Goal: Transaction & Acquisition: Download file/media

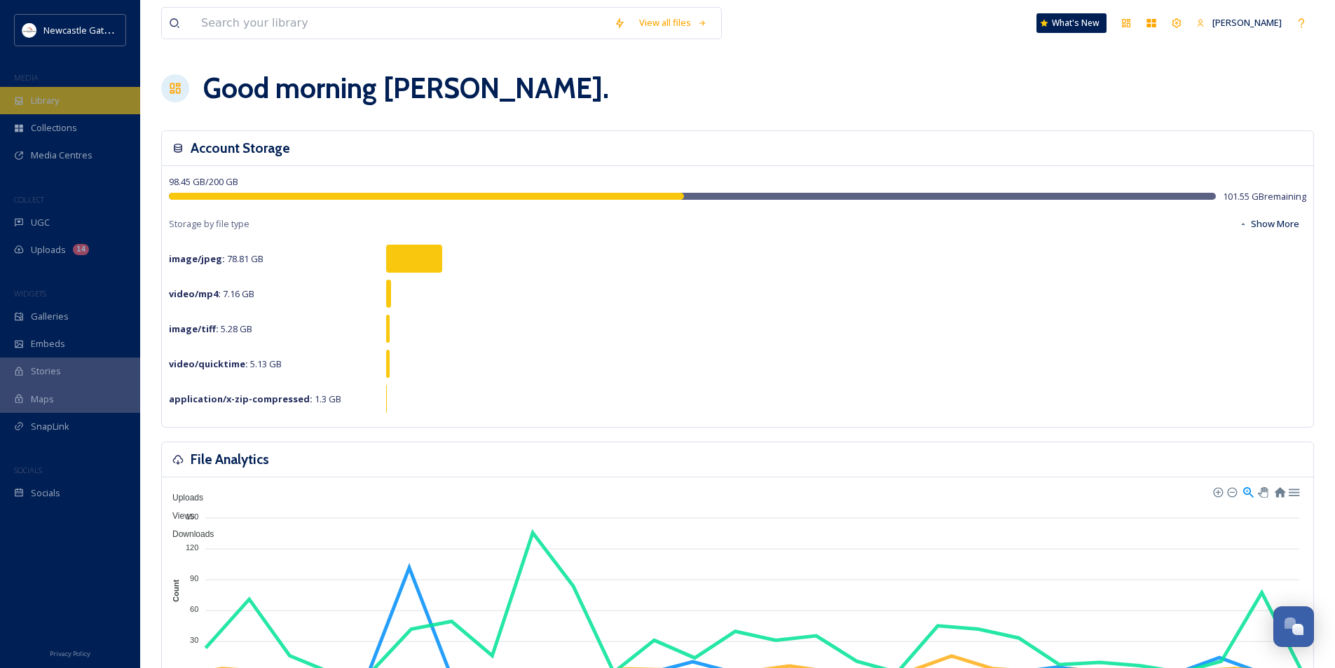
click at [48, 106] on span "Library" at bounding box center [45, 100] width 28 height 13
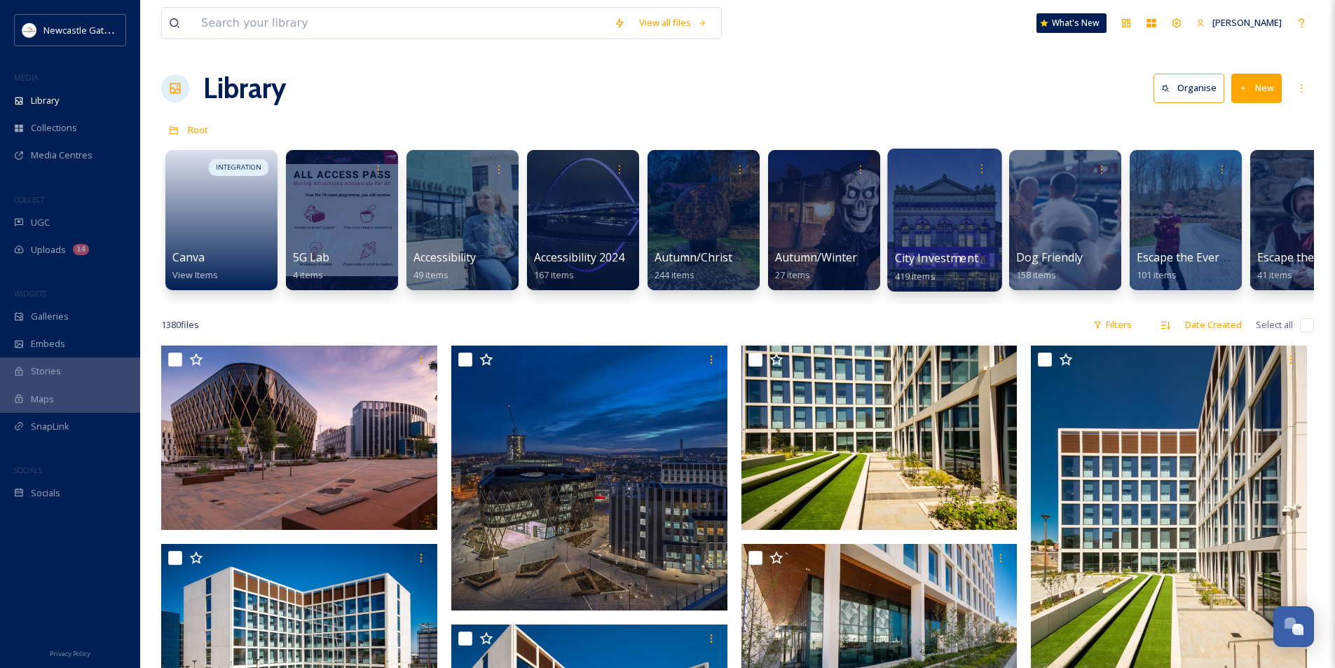
click at [909, 253] on span "City Investment Images" at bounding box center [958, 257] width 126 height 15
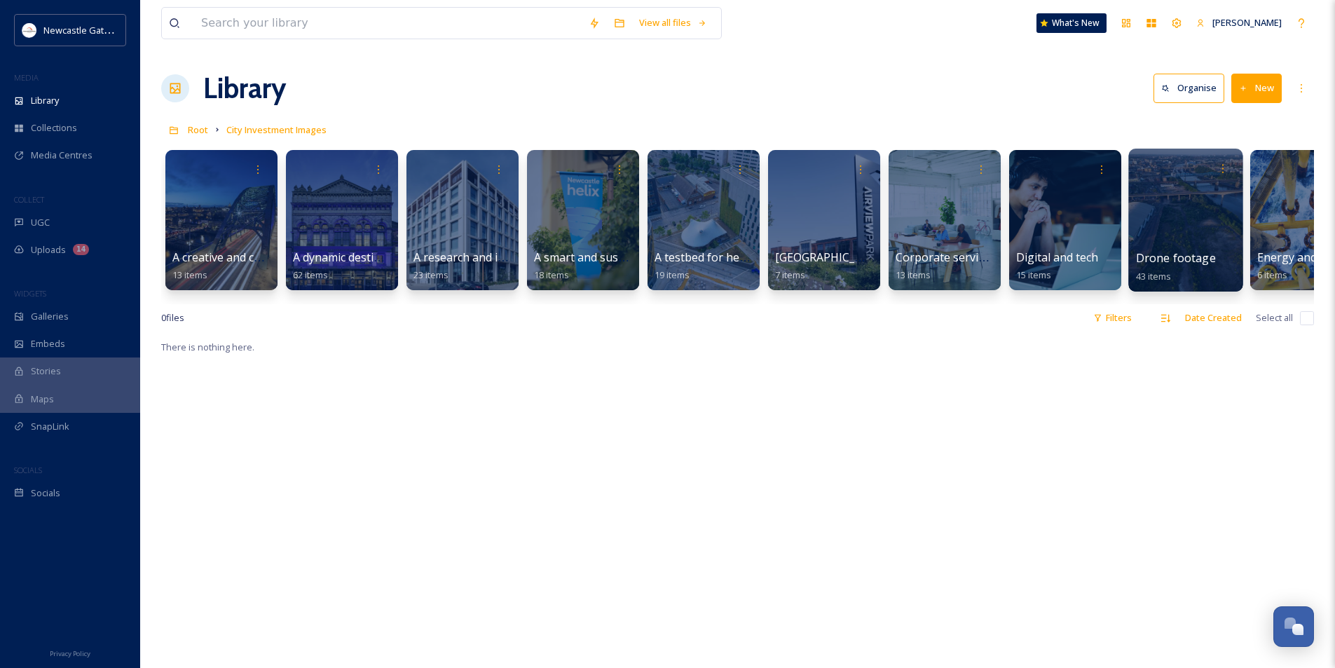
click at [1178, 237] on div at bounding box center [1185, 220] width 114 height 143
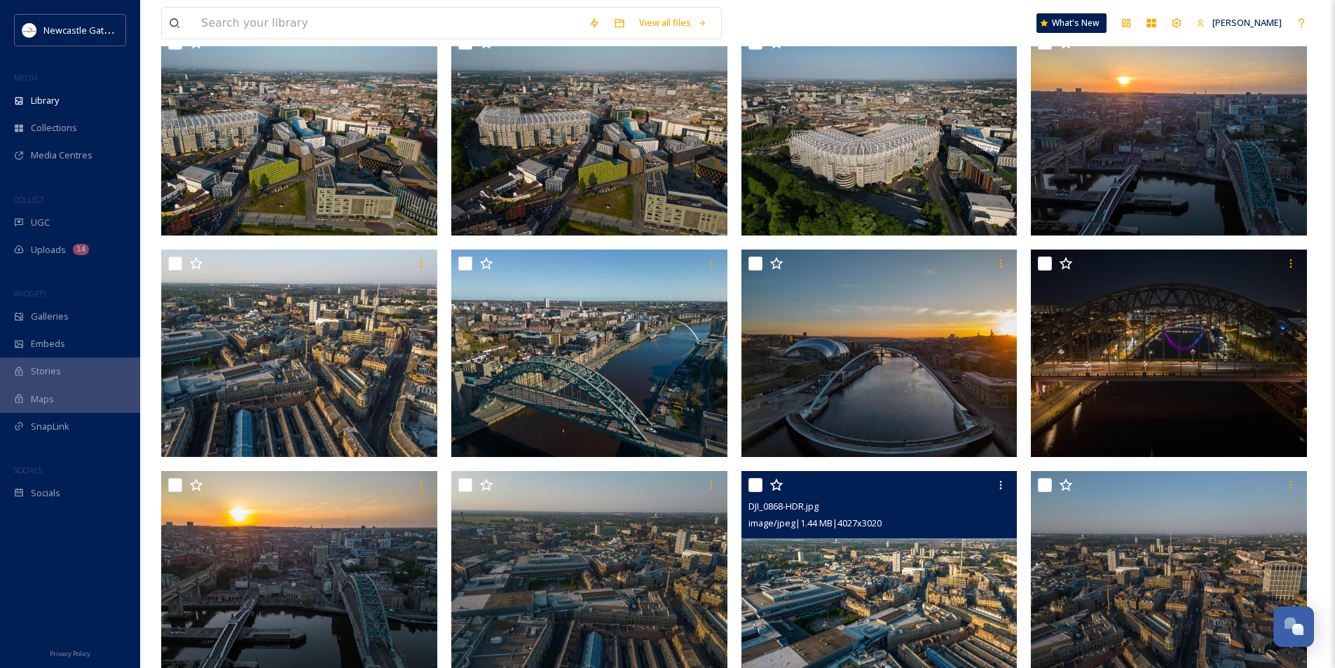
scroll to position [1611, 0]
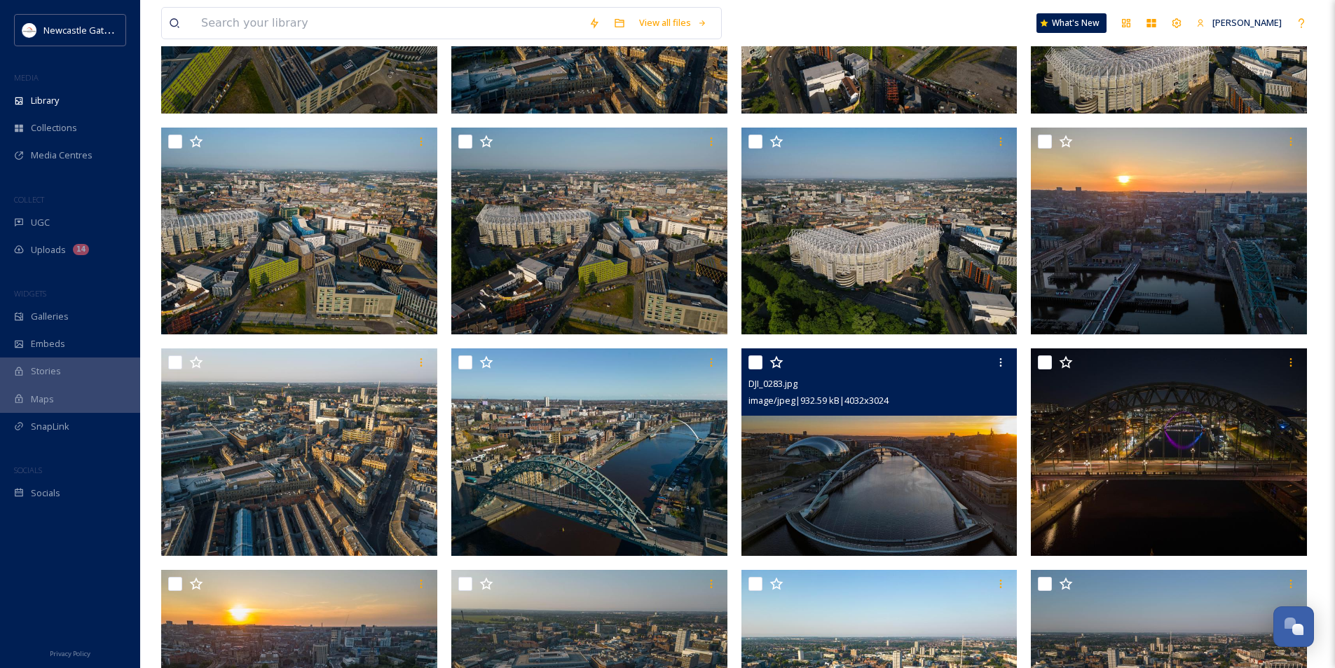
click at [903, 497] on img at bounding box center [879, 451] width 276 height 207
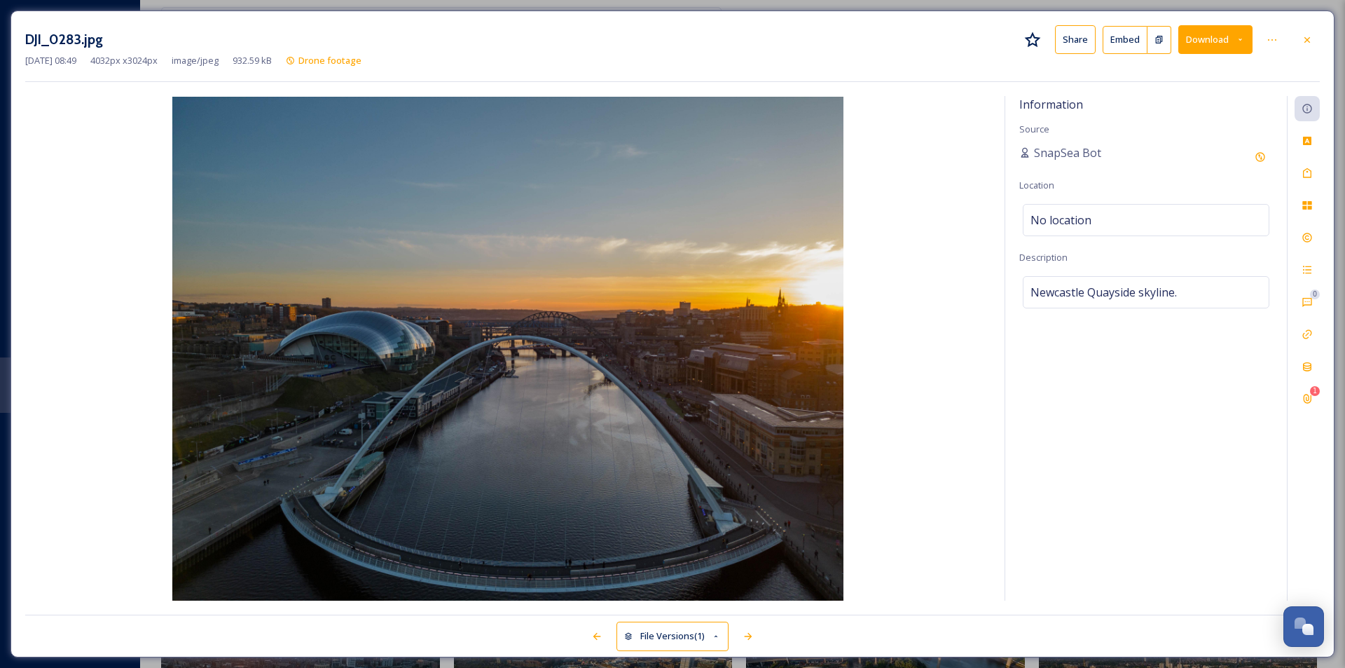
click at [1219, 34] on button "Download" at bounding box center [1215, 39] width 74 height 29
click at [1201, 96] on span "Download Large (2000 x 1500)" at bounding box center [1173, 98] width 123 height 13
click at [1311, 39] on icon at bounding box center [1307, 39] width 11 height 11
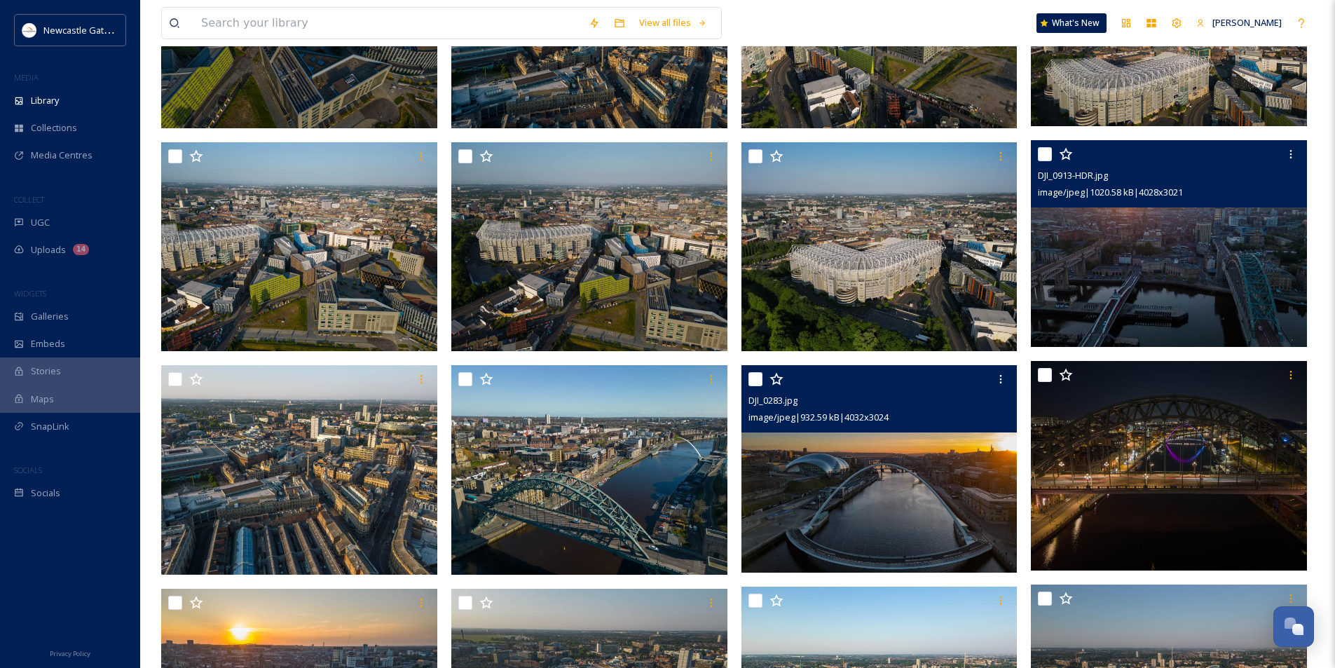
click at [1197, 279] on img at bounding box center [1168, 243] width 276 height 207
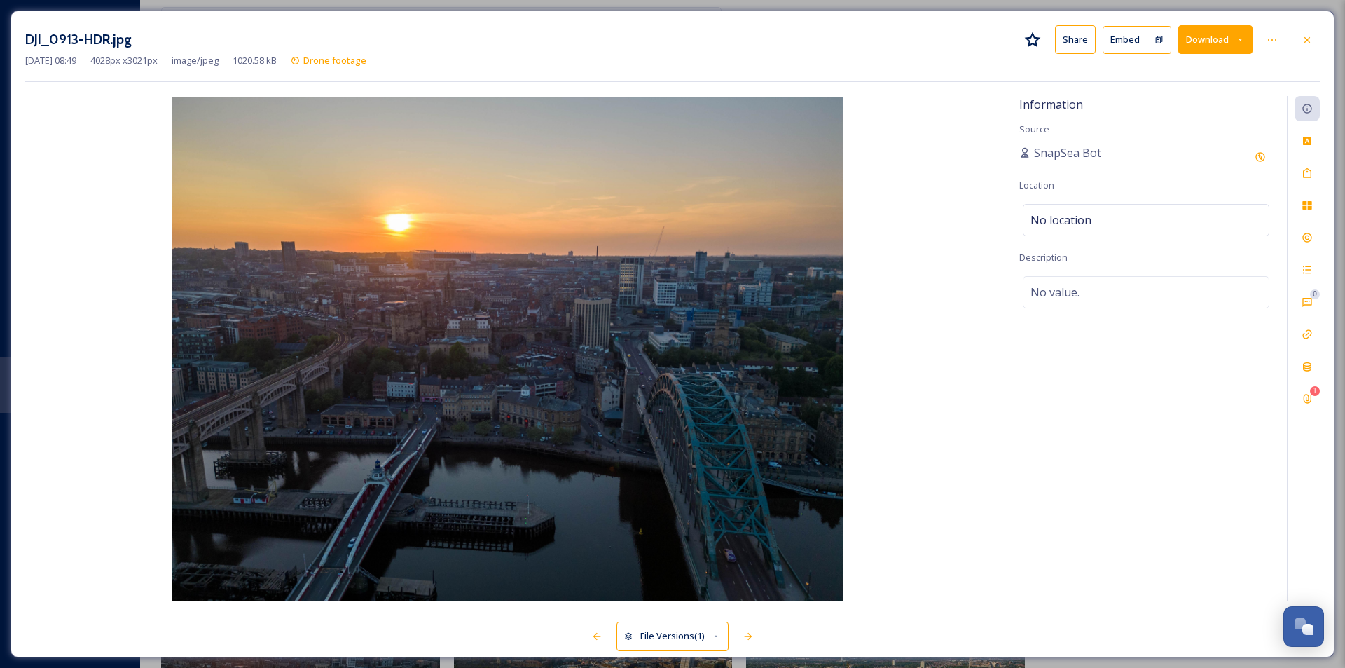
click at [1252, 42] on button "Download" at bounding box center [1215, 39] width 74 height 29
click at [1208, 96] on span "Download Large (2000 x 1500)" at bounding box center [1173, 98] width 123 height 13
click at [1309, 43] on icon at bounding box center [1307, 39] width 11 height 11
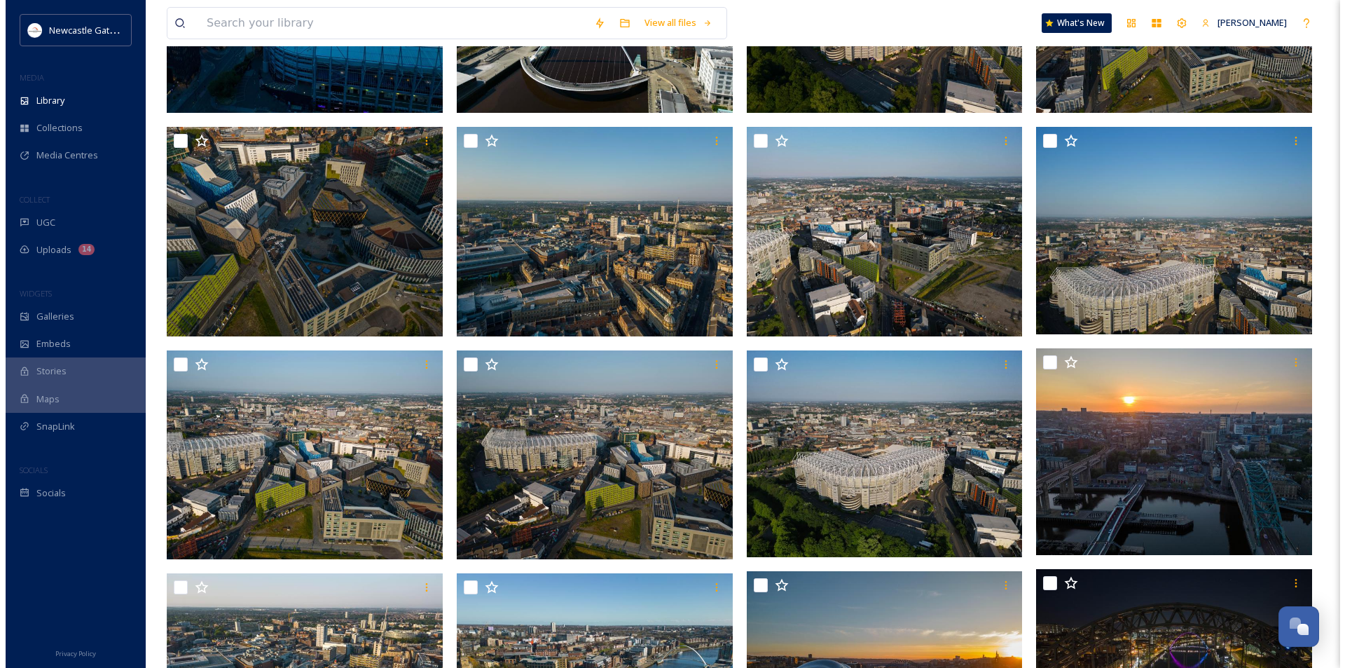
scroll to position [1428, 0]
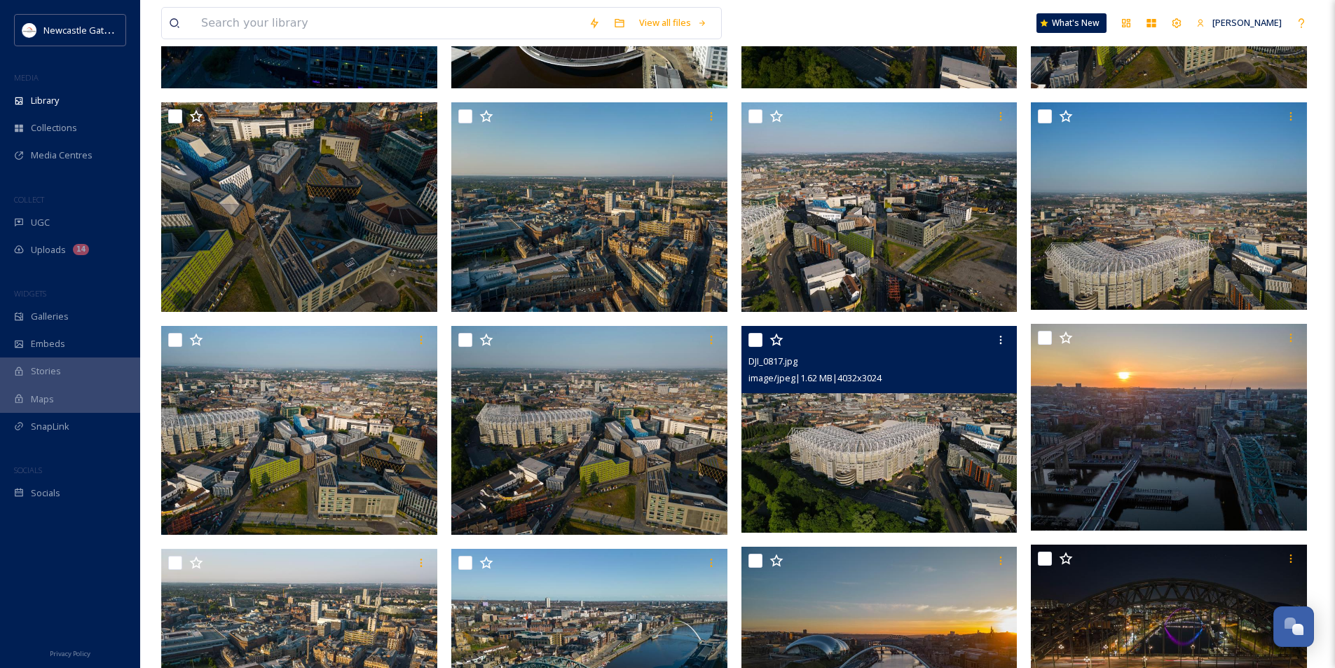
click at [935, 466] on img at bounding box center [879, 429] width 276 height 207
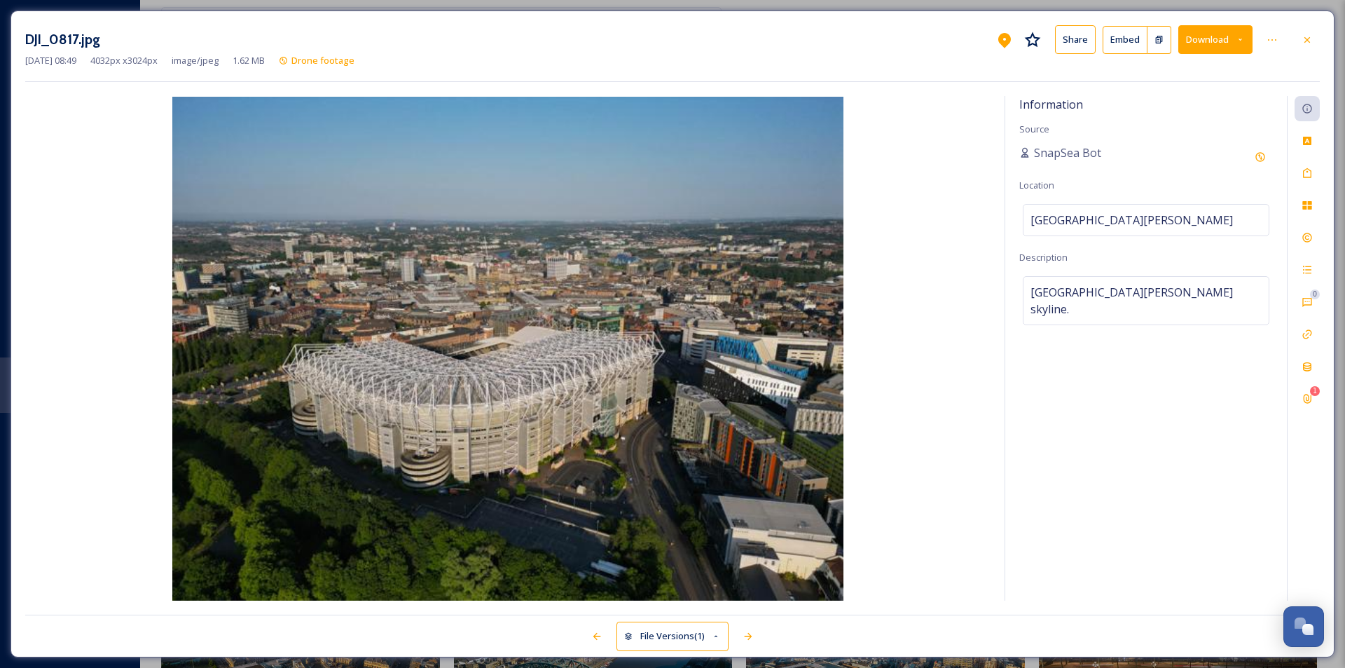
click at [1196, 40] on button "Download" at bounding box center [1215, 39] width 74 height 29
click at [1189, 100] on span "Download Large (2000 x 1500)" at bounding box center [1173, 98] width 123 height 13
